Goal: Task Accomplishment & Management: Use online tool/utility

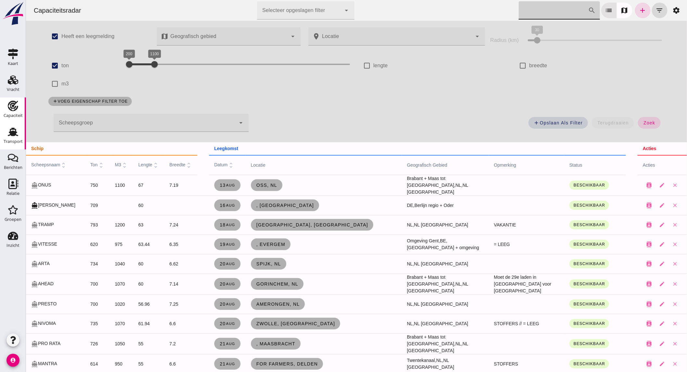
click at [8, 136] on icon "Transport" at bounding box center [13, 132] width 10 height 10
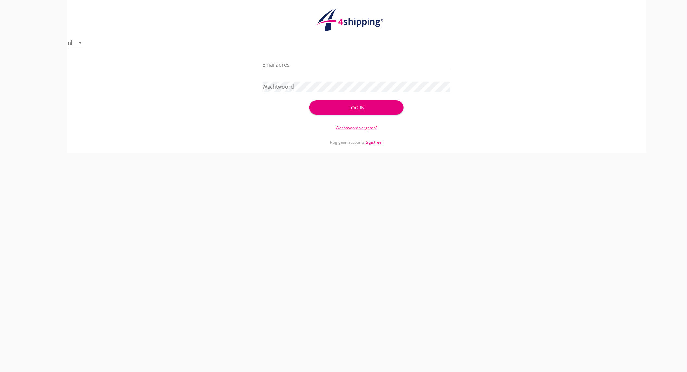
type input "[EMAIL_ADDRESS][DOMAIN_NAME]"
click at [369, 57] on div "Emailadres [EMAIL_ADDRESS][DOMAIN_NAME]" at bounding box center [357, 66] width 188 height 21
click at [369, 63] on input "[EMAIL_ADDRESS][DOMAIN_NAME]" at bounding box center [357, 64] width 188 height 10
click at [344, 104] on div "Log in" at bounding box center [356, 107] width 73 height 7
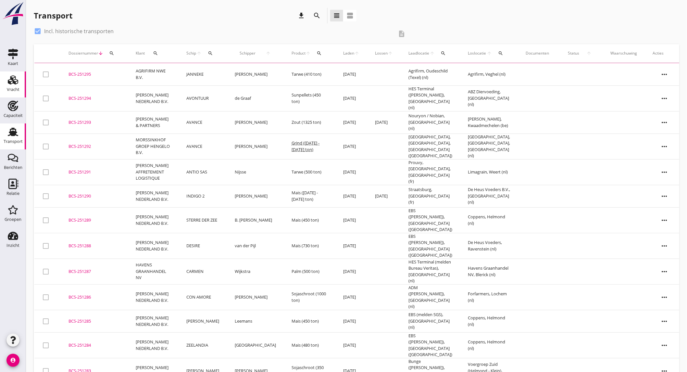
click at [9, 82] on use at bounding box center [13, 79] width 10 height 9
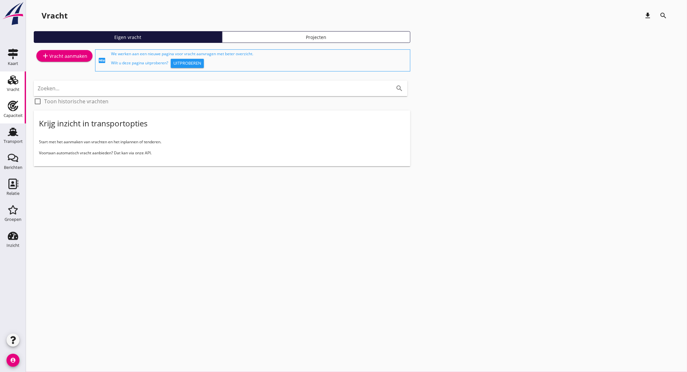
click at [20, 114] on div "Capaciteit" at bounding box center [13, 115] width 19 height 4
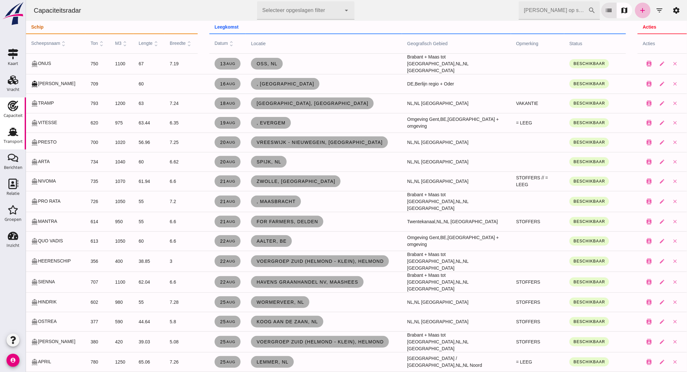
drag, startPoint x: 5, startPoint y: 137, endPoint x: 14, endPoint y: 140, distance: 9.2
click at [5, 137] on div "Transport" at bounding box center [13, 141] width 19 height 9
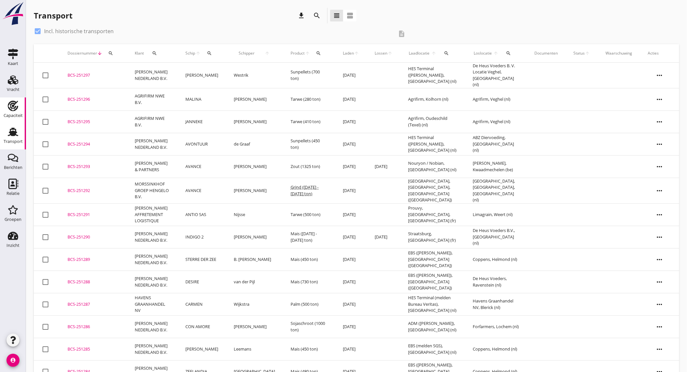
click at [14, 108] on use at bounding box center [13, 106] width 10 height 10
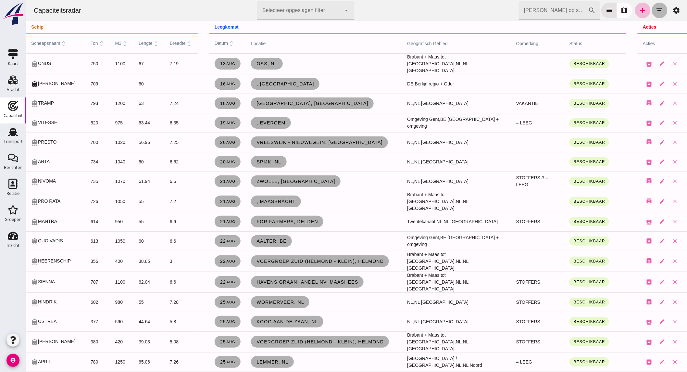
click at [656, 6] on icon "filter_list" at bounding box center [660, 10] width 8 height 8
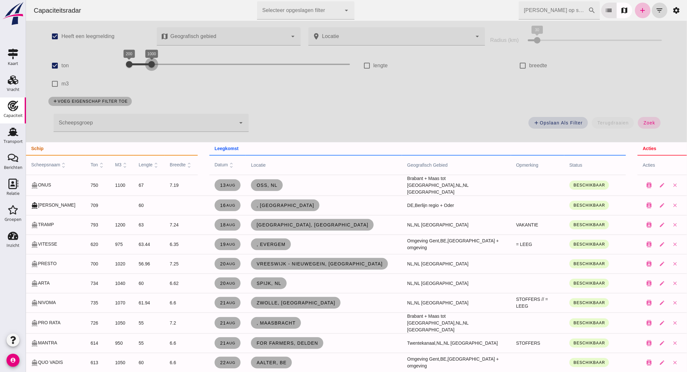
drag, startPoint x: 144, startPoint y: 63, endPoint x: 202, endPoint y: 62, distance: 58.1
click at [158, 63] on div at bounding box center [151, 64] width 13 height 13
drag, startPoint x: 143, startPoint y: 63, endPoint x: 152, endPoint y: 65, distance: 8.7
click div "1100 2200 1100 2200"
click at [158, 65] on div at bounding box center [159, 64] width 13 height 13
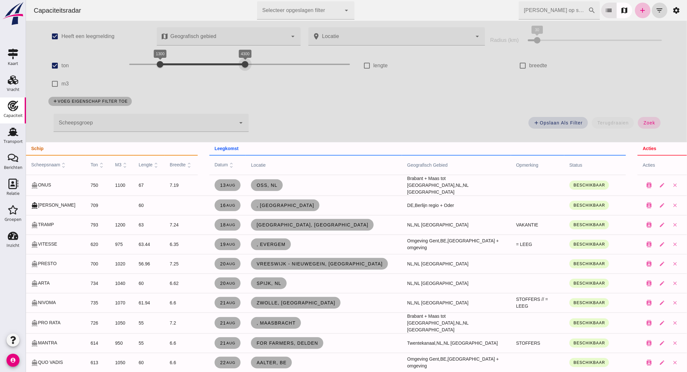
drag, startPoint x: 190, startPoint y: 62, endPoint x: 241, endPoint y: 70, distance: 51.9
click at [241, 70] on div at bounding box center [244, 64] width 13 height 13
drag, startPoint x: 172, startPoint y: 63, endPoint x: 176, endPoint y: 63, distance: 3.9
click div "1900 4300 1900 4300"
drag, startPoint x: 238, startPoint y: 63, endPoint x: 218, endPoint y: 63, distance: 19.5
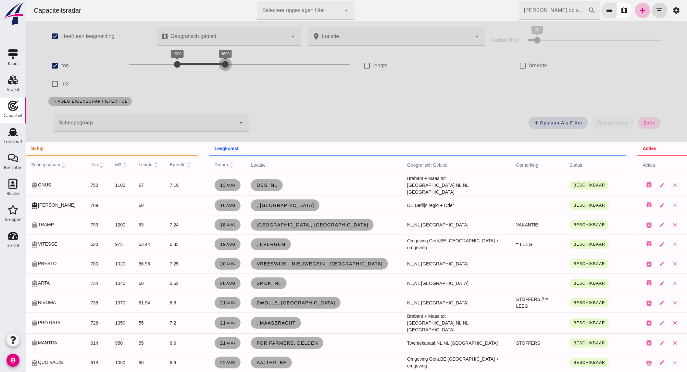
click at [219, 63] on div at bounding box center [225, 64] width 13 height 13
click span "zoek"
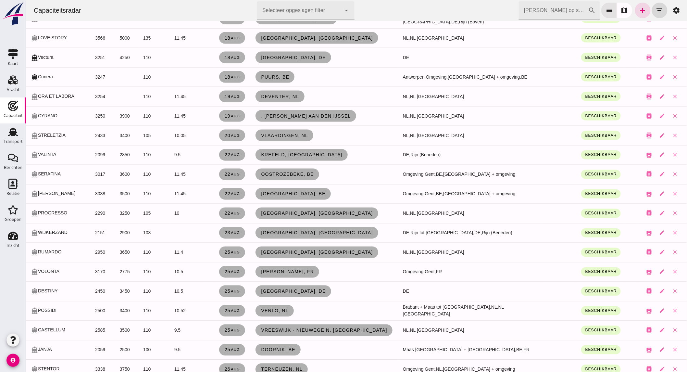
scroll to position [397, 0]
